Goal: Transaction & Acquisition: Purchase product/service

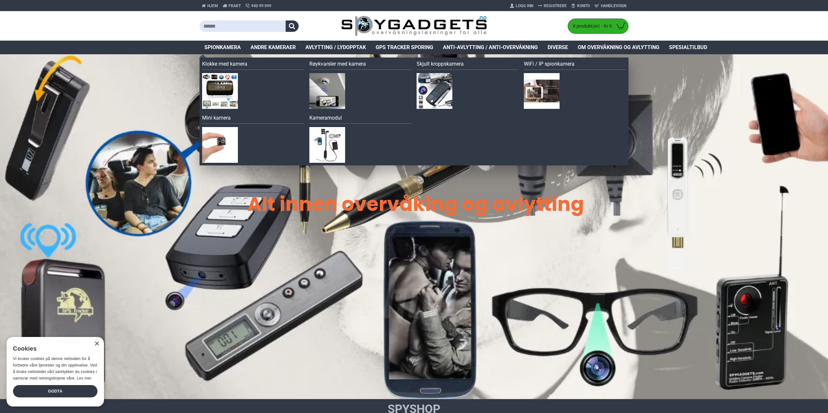
click at [219, 45] on span "Spionkamera" at bounding box center [222, 48] width 36 height 8
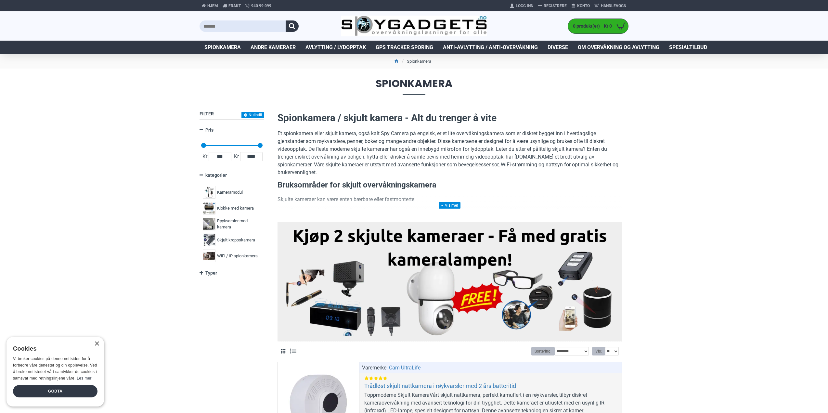
click at [229, 47] on span "Spionkamera" at bounding box center [222, 48] width 36 height 8
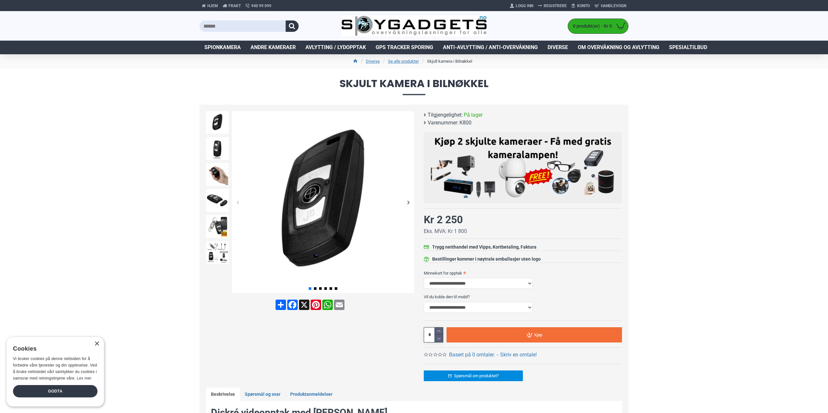
click at [408, 202] on div "Next slide" at bounding box center [408, 202] width 11 height 11
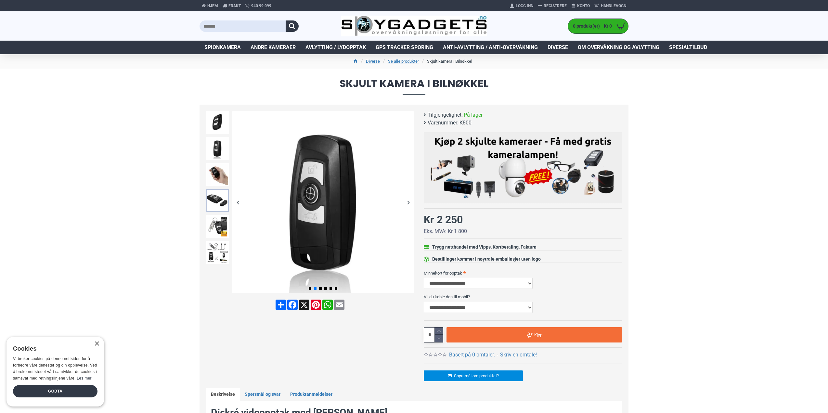
click at [211, 202] on img at bounding box center [217, 200] width 23 height 23
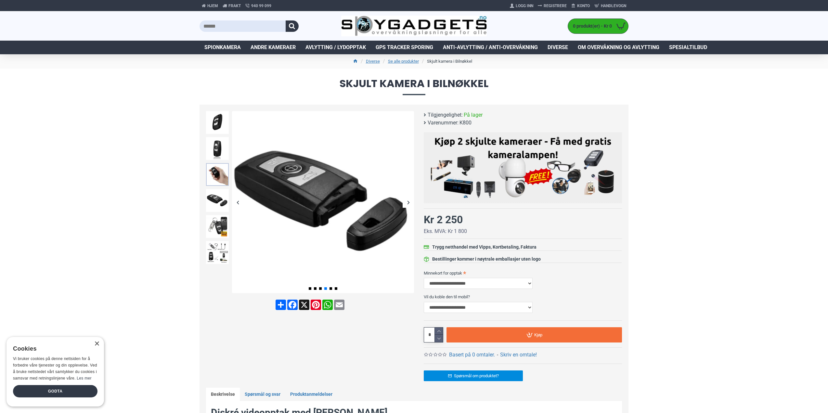
click at [216, 178] on img at bounding box center [217, 174] width 23 height 23
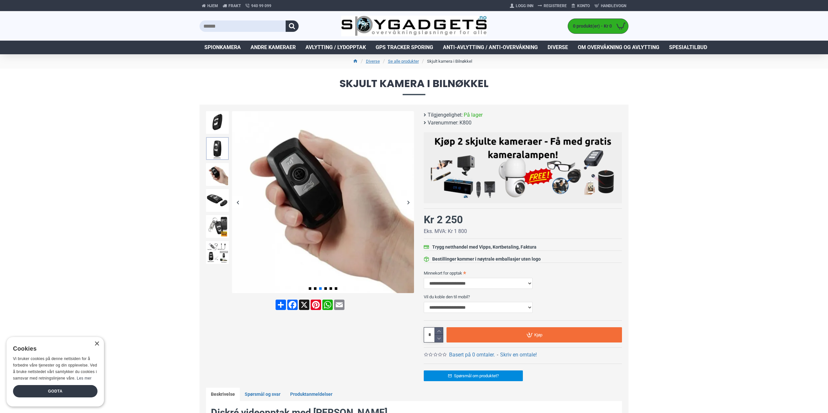
click at [216, 147] on img at bounding box center [217, 148] width 23 height 23
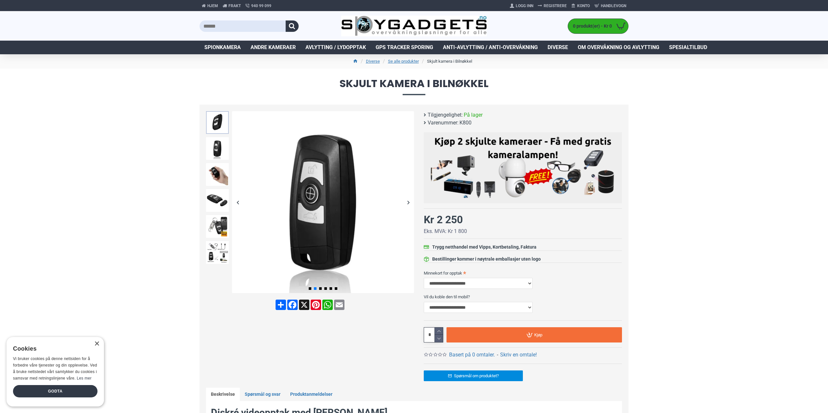
click at [217, 124] on img at bounding box center [217, 122] width 23 height 23
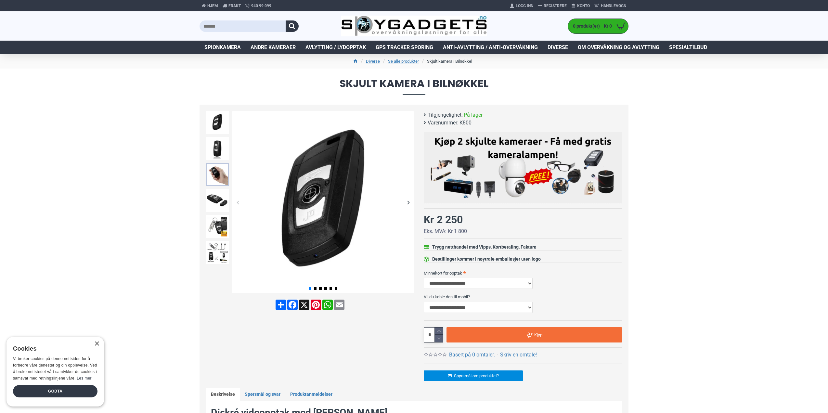
click at [209, 180] on img at bounding box center [217, 174] width 23 height 23
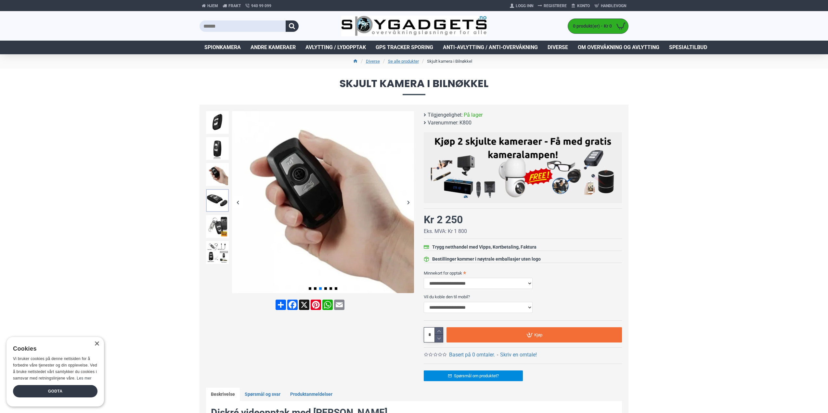
click at [215, 203] on img at bounding box center [217, 200] width 23 height 23
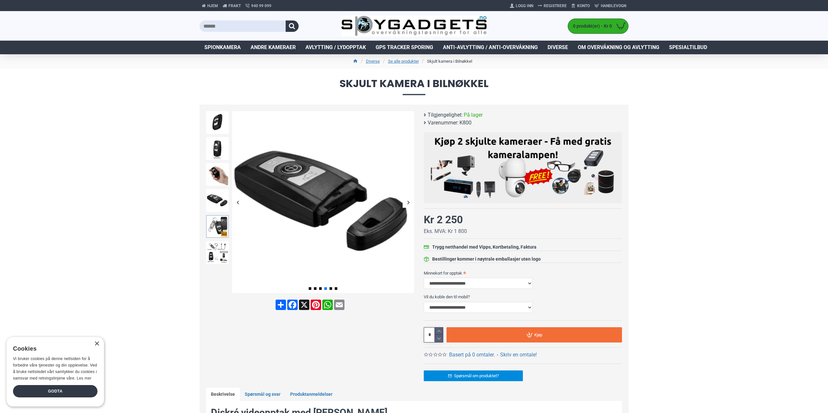
click at [217, 237] on img at bounding box center [217, 226] width 23 height 23
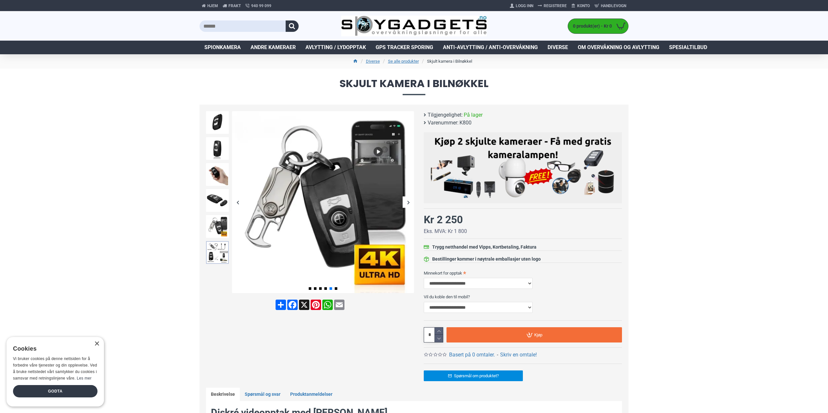
click at [221, 259] on img at bounding box center [217, 252] width 23 height 23
